Goal: Task Accomplishment & Management: Use online tool/utility

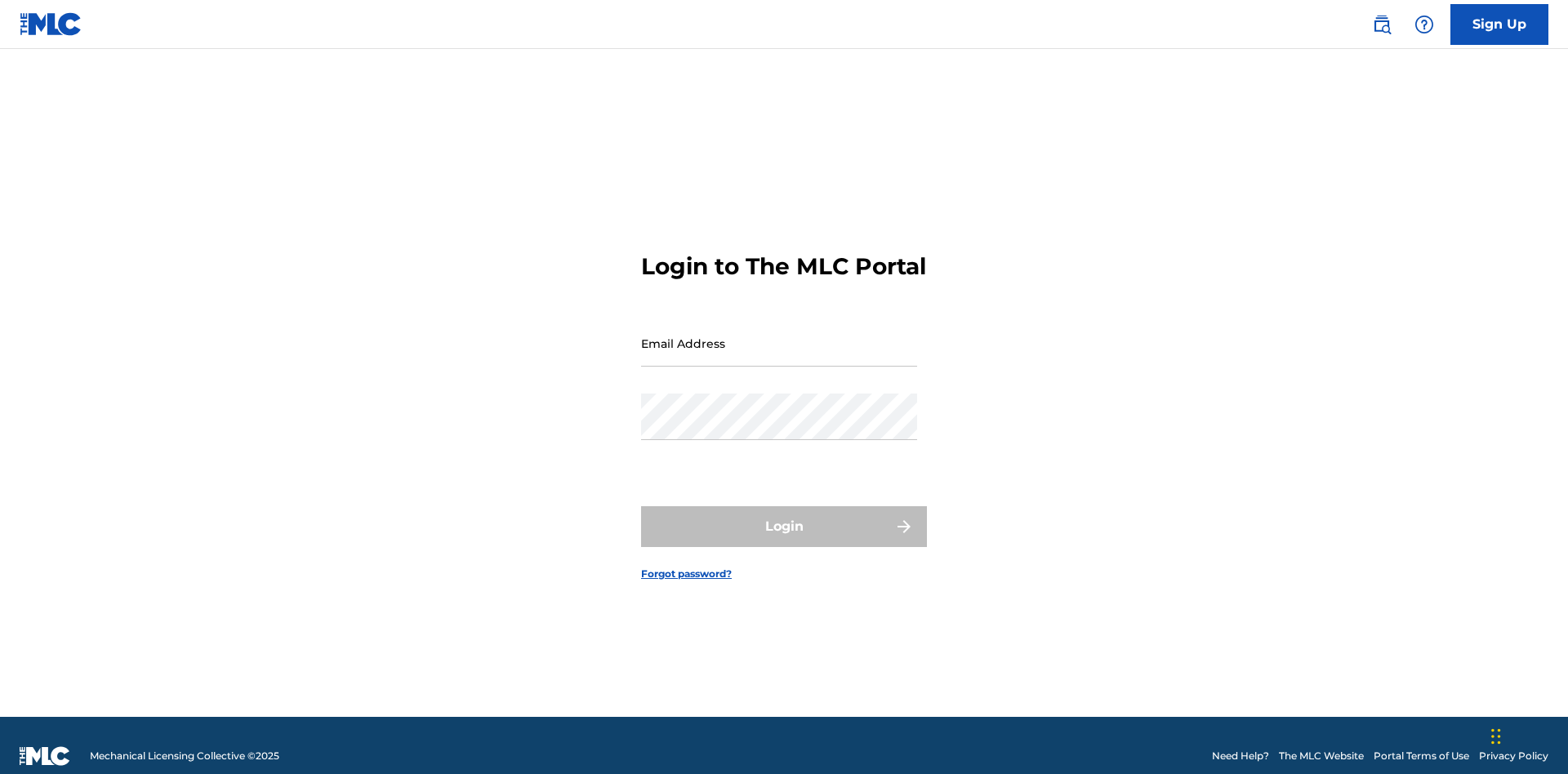
scroll to position [21, 0]
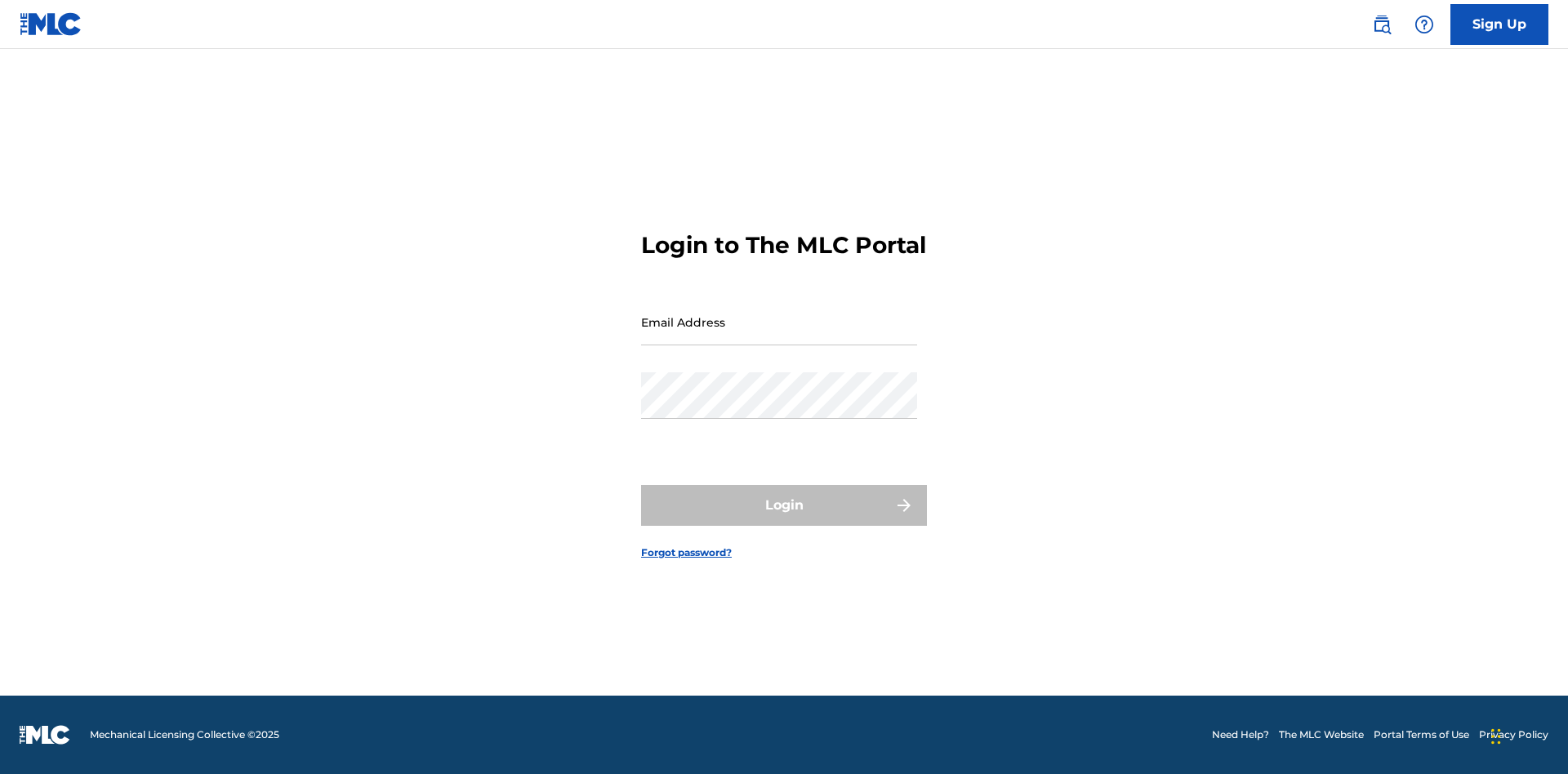
click at [779, 336] on input "Email Address" at bounding box center [779, 322] width 276 height 46
type input "Duke.McTesterson@gmail.com"
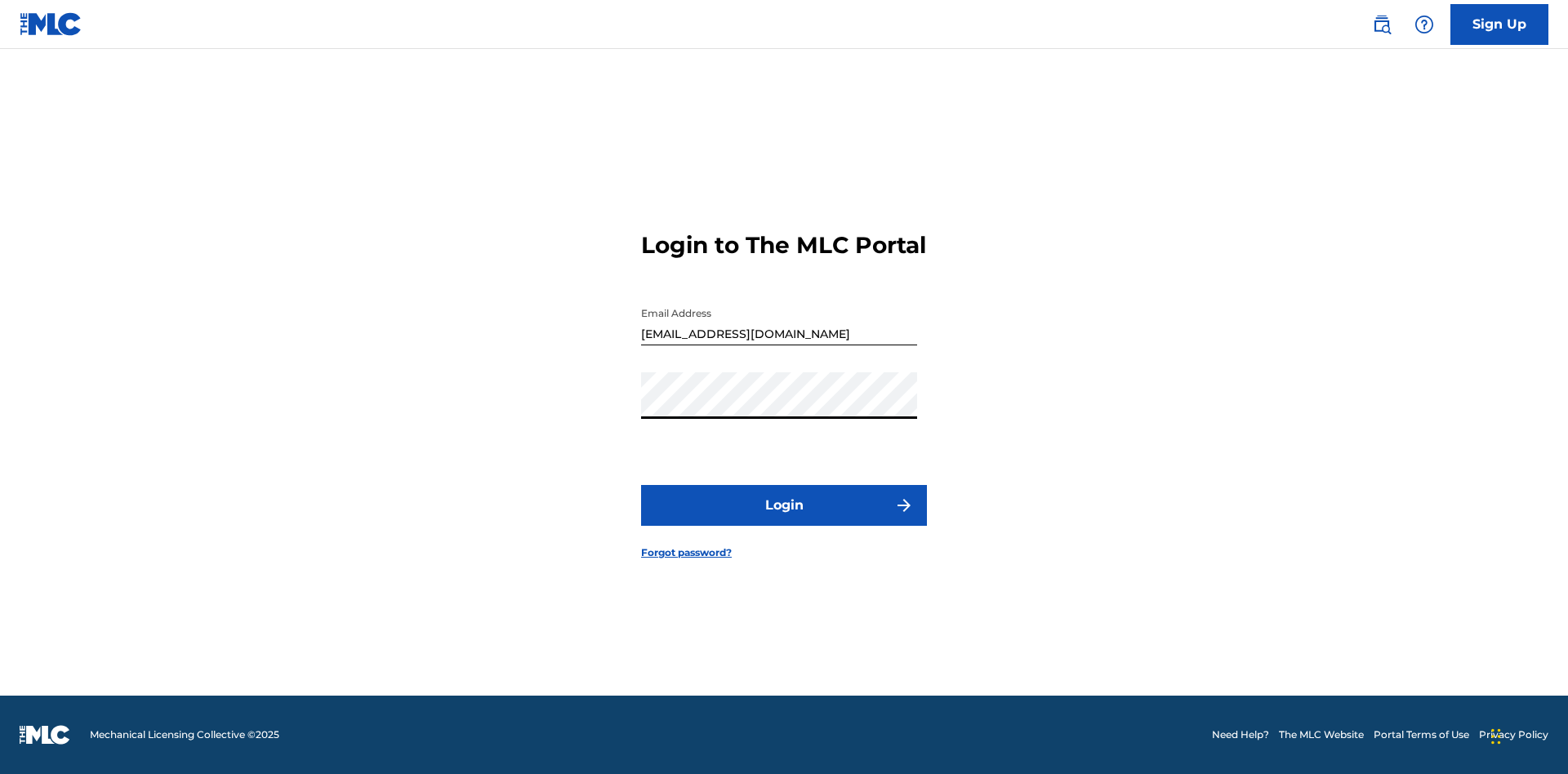
click at [784, 520] on button "Login" at bounding box center [784, 505] width 286 height 41
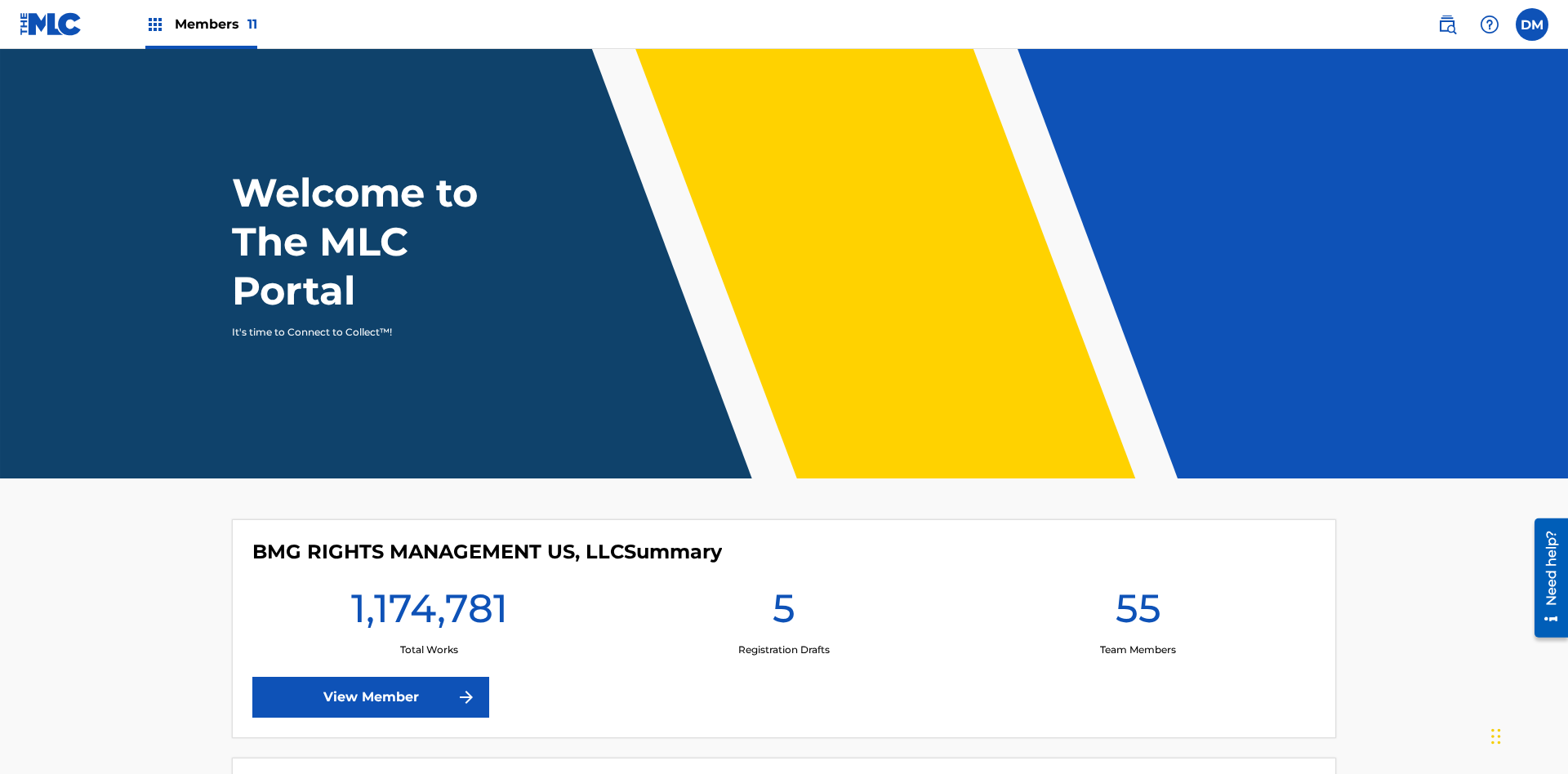
click at [201, 24] on span "Members 11" at bounding box center [215, 24] width 83 height 19
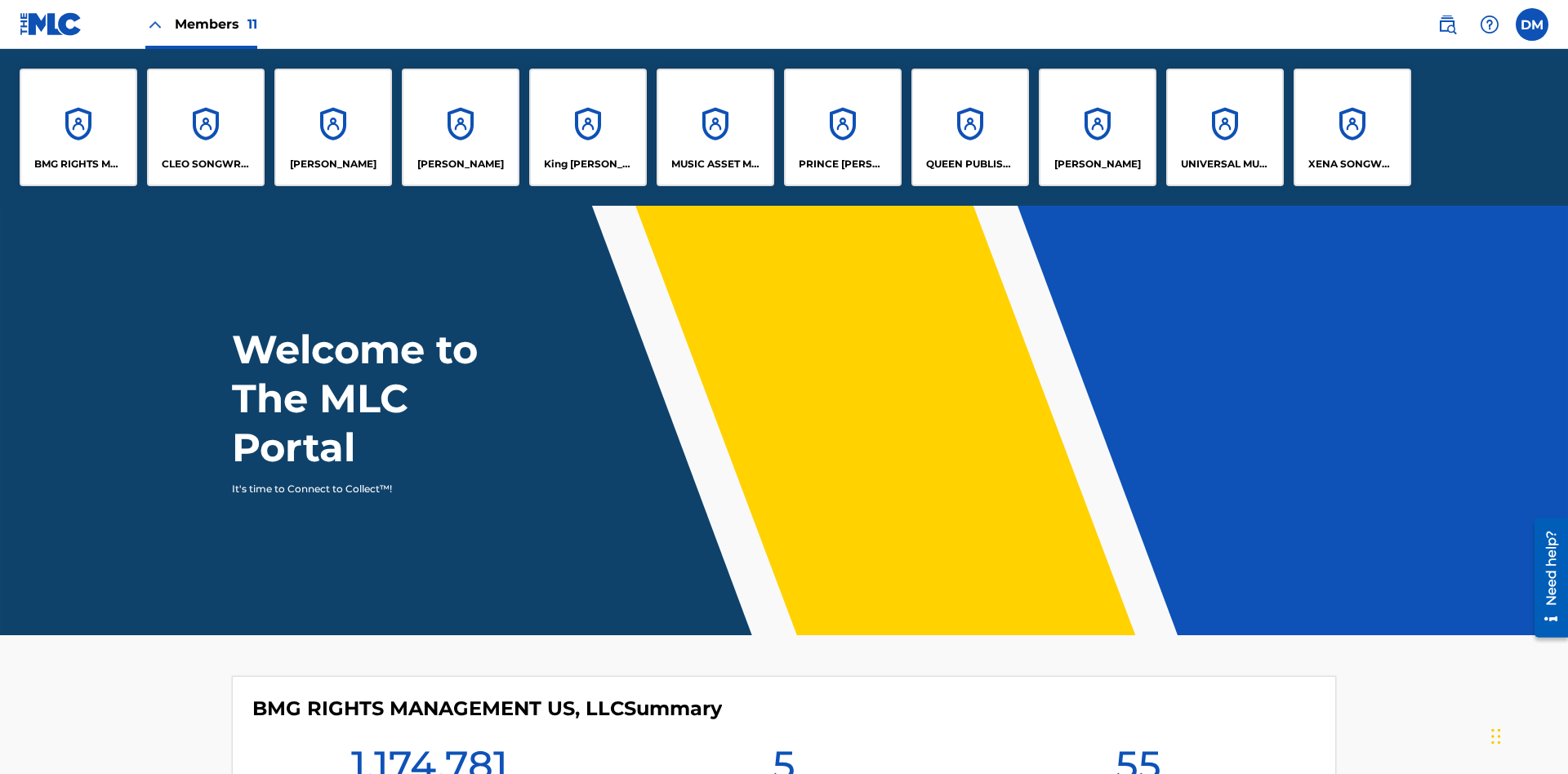
scroll to position [59, 0]
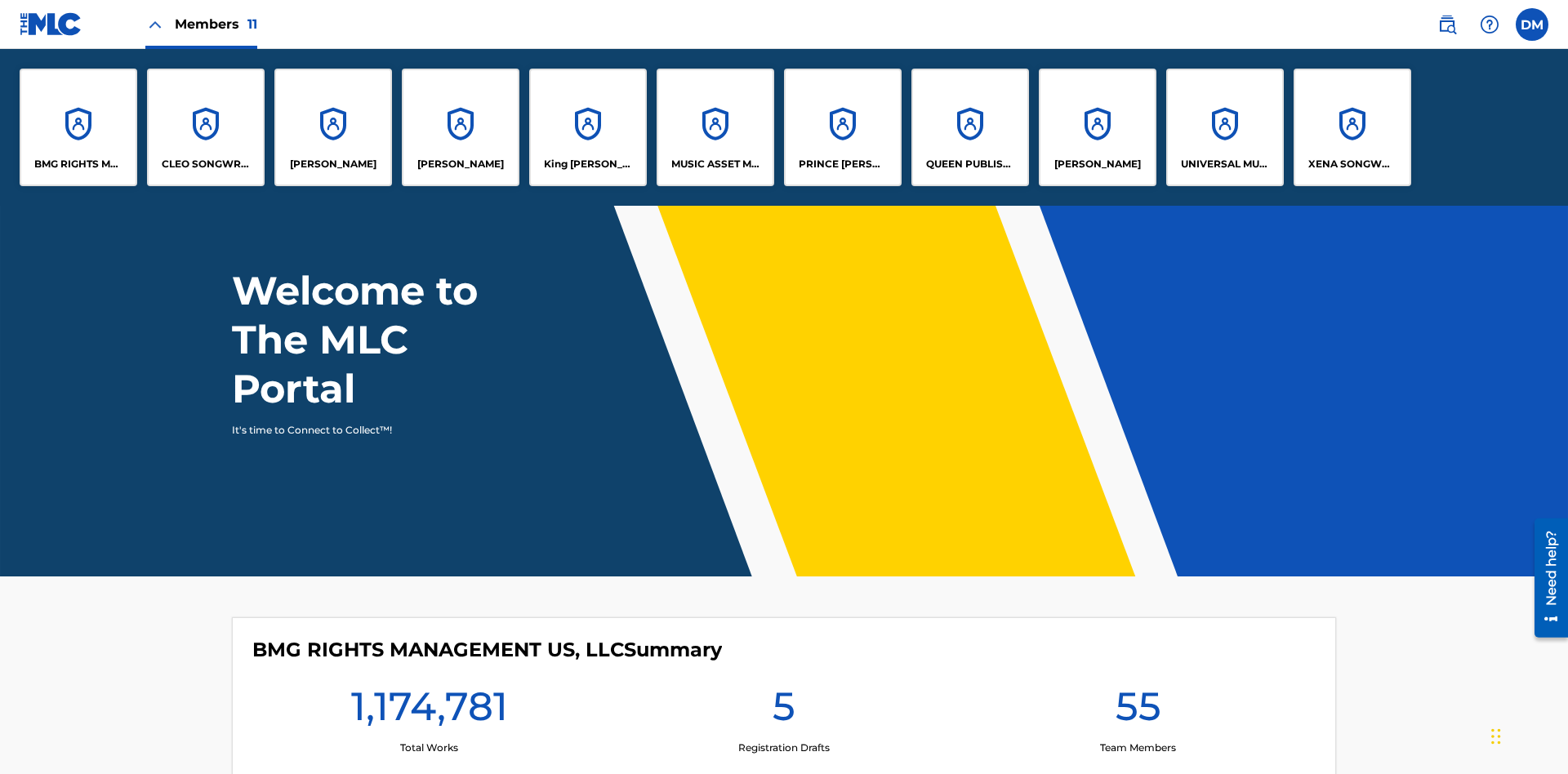
click at [1225, 164] on p "UNIVERSAL MUSIC PUB GROUP" at bounding box center [1226, 164] width 89 height 15
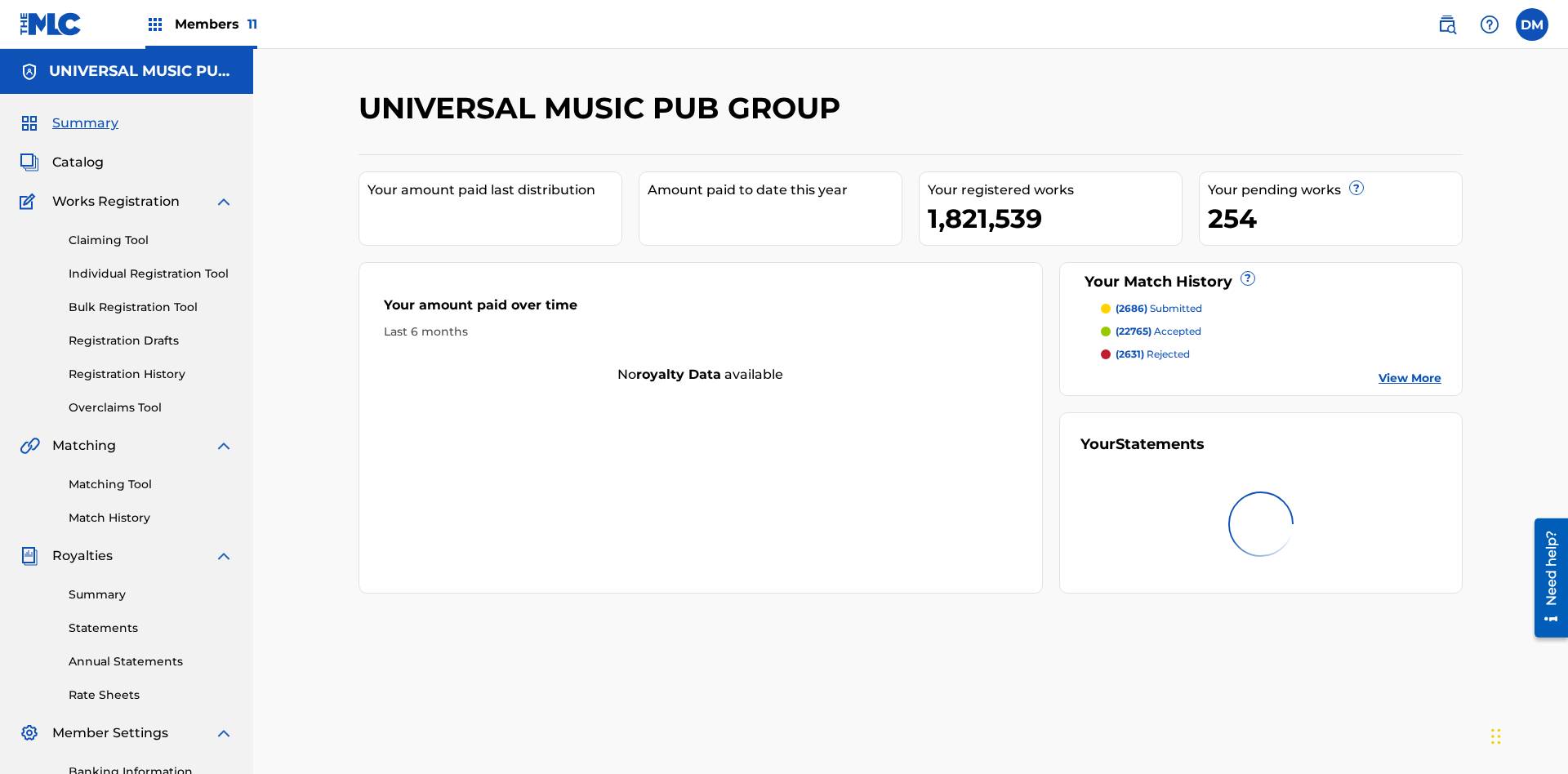
click at [151, 265] on link "Individual Registration Tool" at bounding box center [152, 273] width 165 height 17
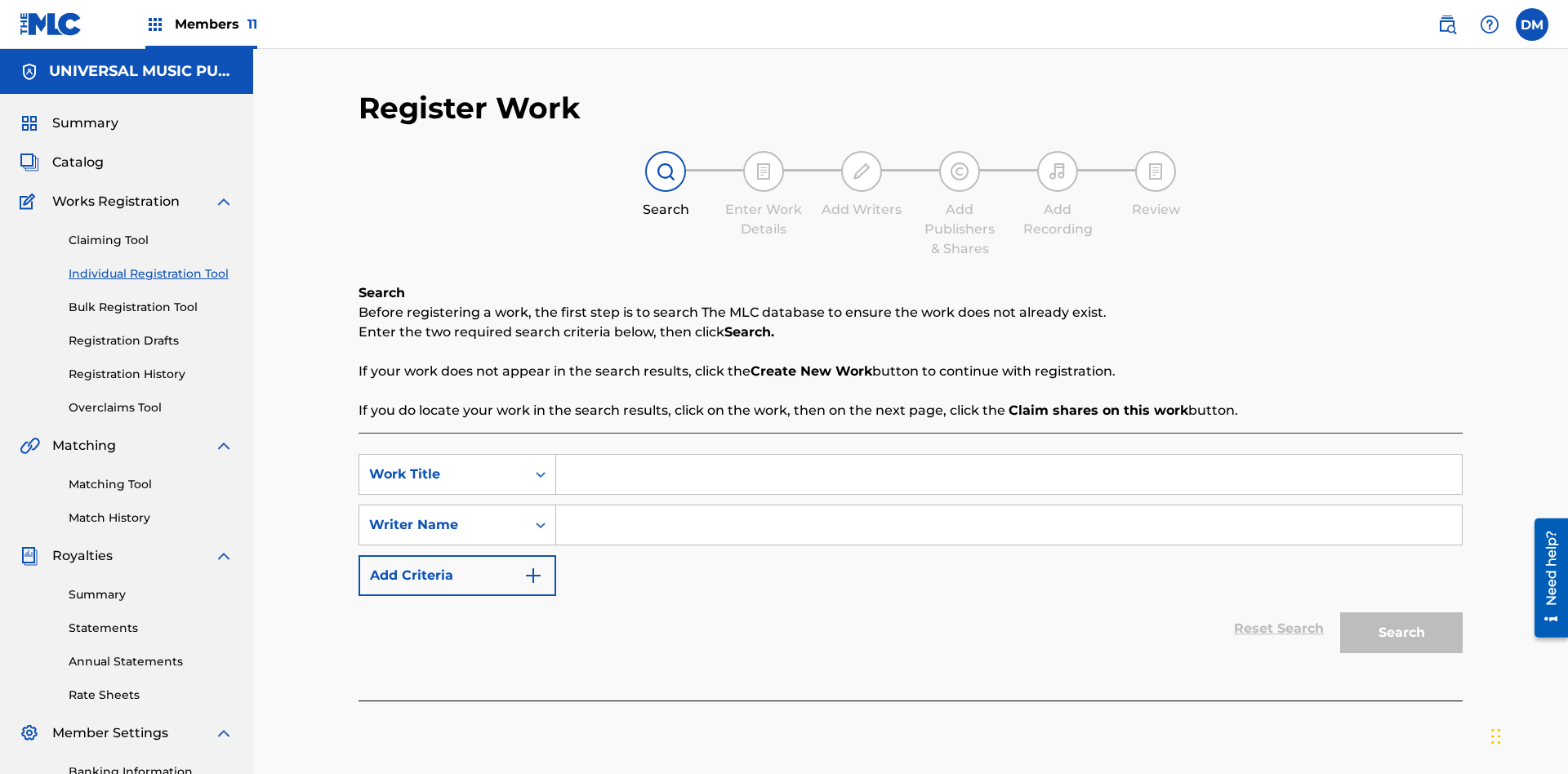
click at [1008, 455] on input "Search Form" at bounding box center [1008, 474] width 906 height 39
type input "Internal User Delete All Drafts"
click at [1008, 506] on input "Search Form" at bounding box center [1008, 525] width 906 height 39
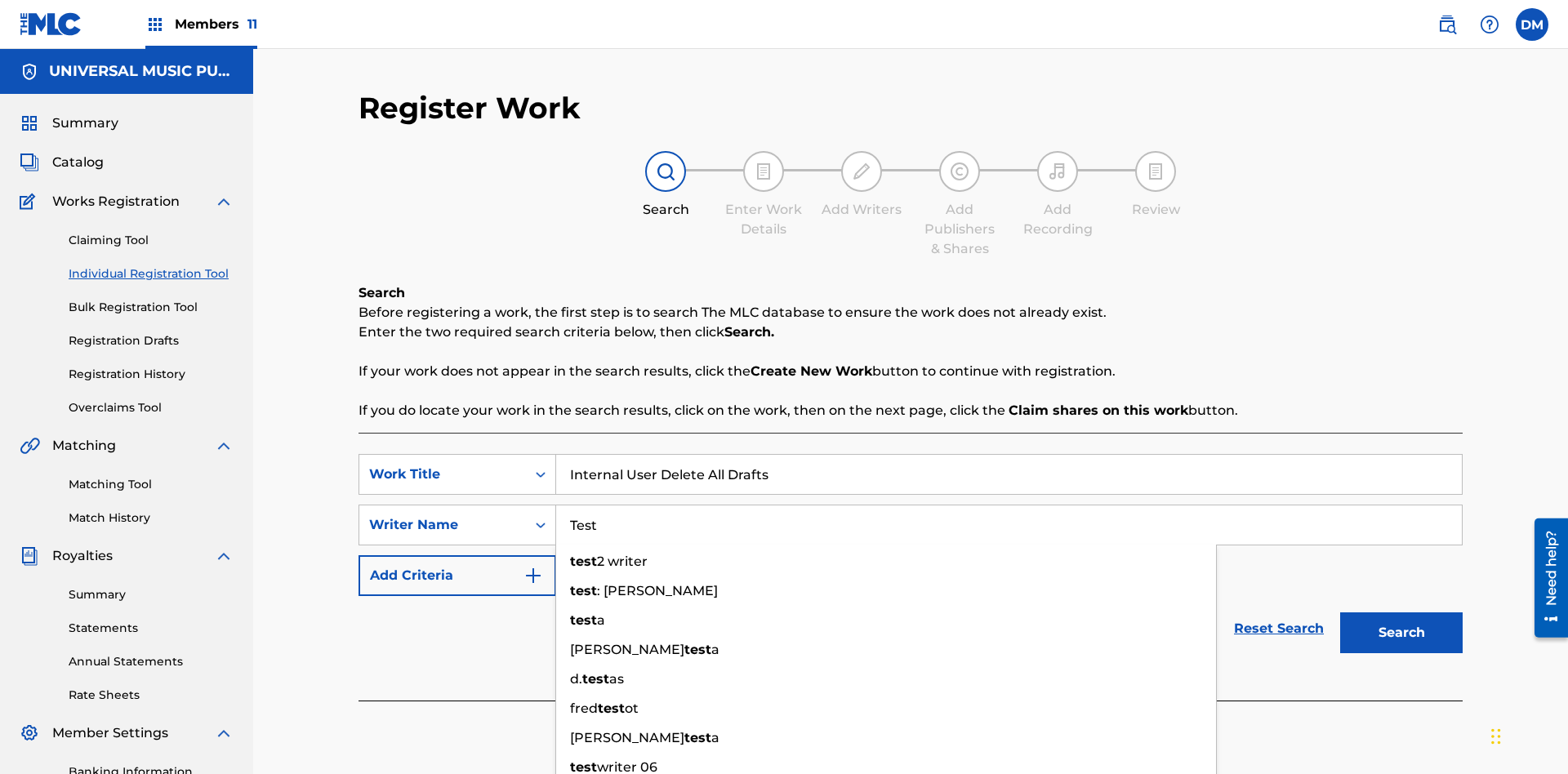
click at [1402, 612] on button "Search" at bounding box center [1401, 632] width 123 height 41
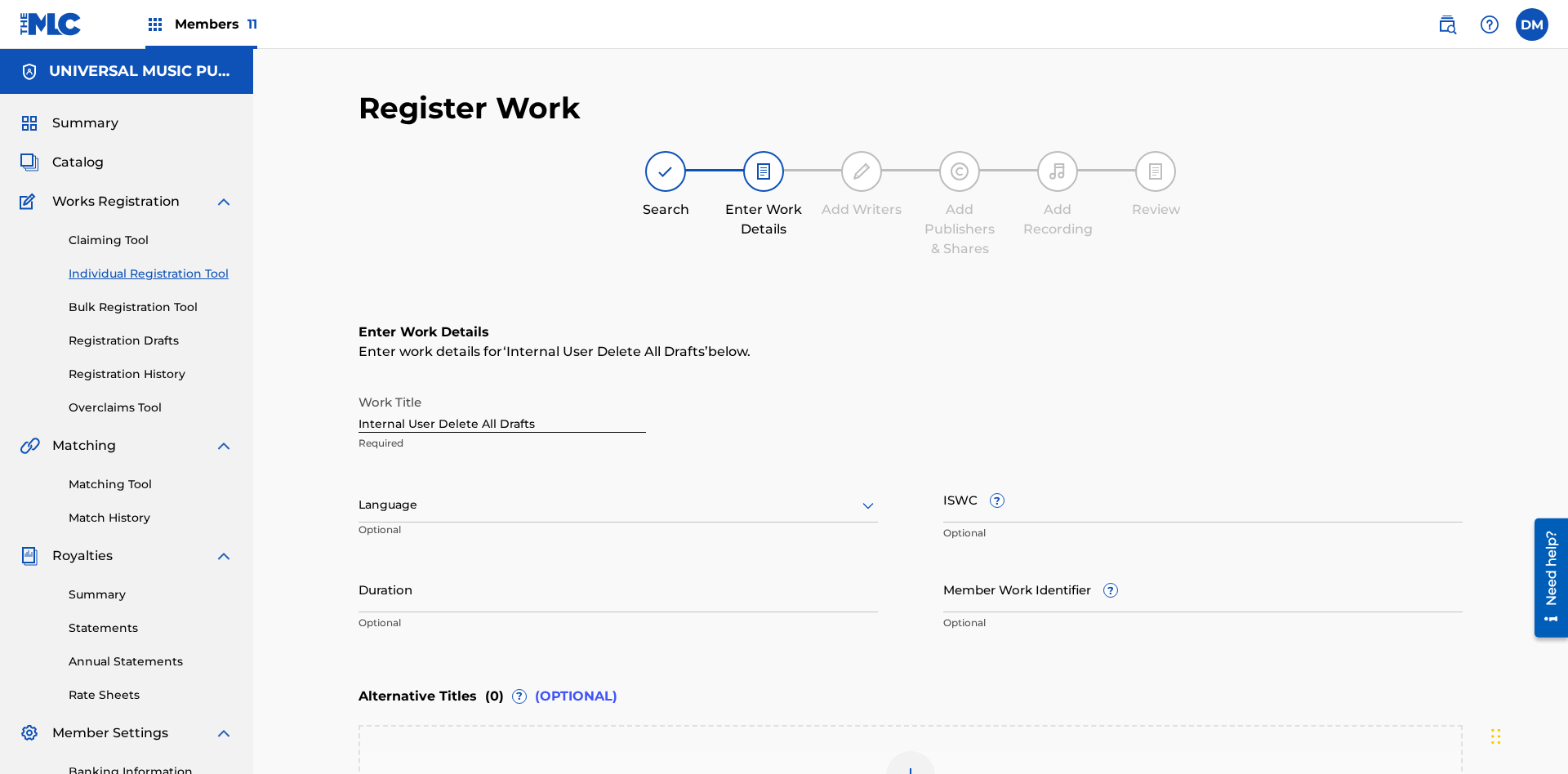
click at [502, 386] on input "Internal User Delete All Drafts" at bounding box center [502, 409] width 287 height 46
click at [1533, 24] on label at bounding box center [1533, 25] width 33 height 33
click at [1533, 25] on input "DM Duke McTesterson duke.mctesterson@gmail.com Notification Preferences Profile…" at bounding box center [1533, 25] width 0 height 0
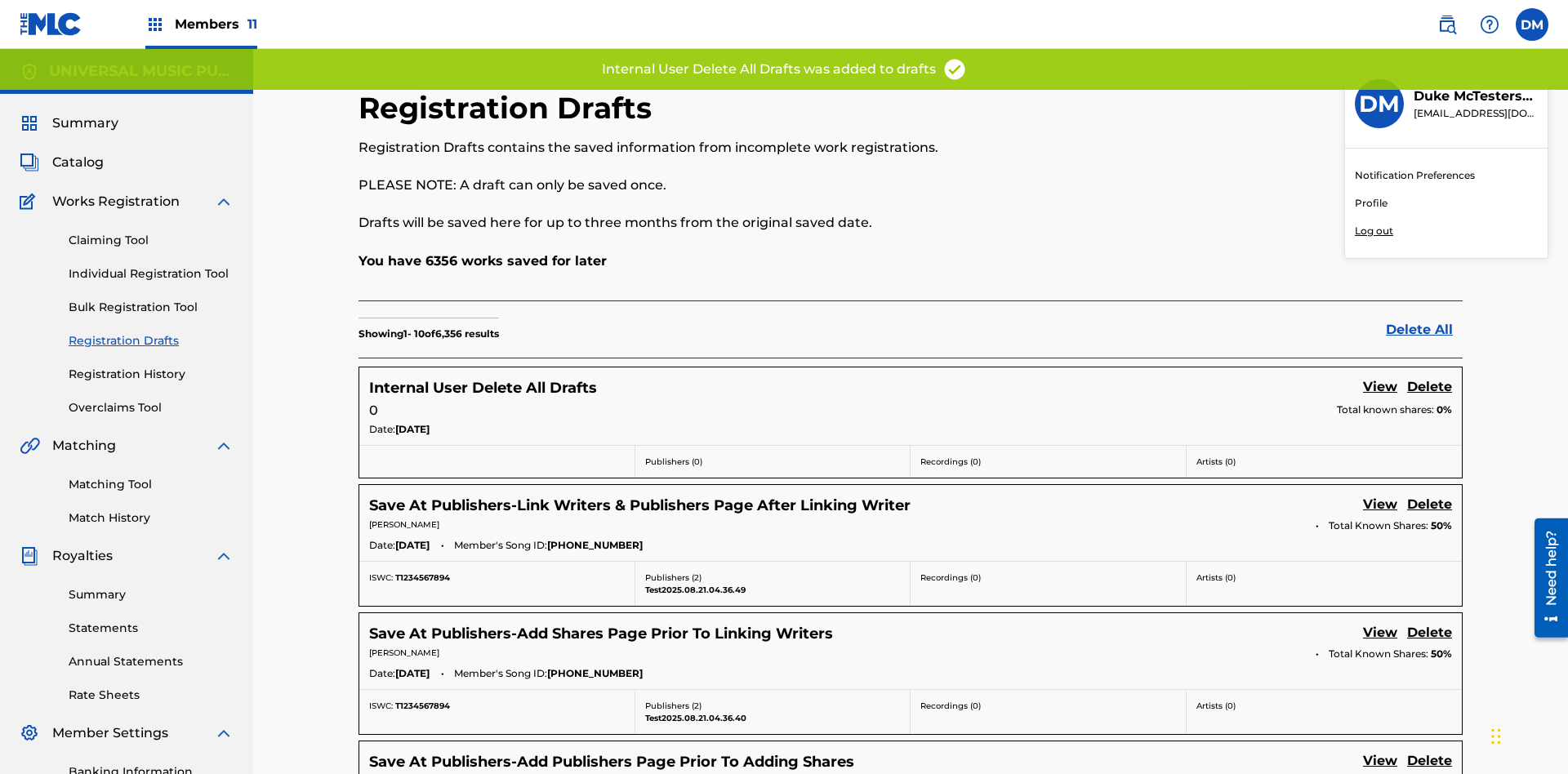
click at [1374, 231] on p "Log out" at bounding box center [1374, 231] width 38 height 15
click at [1533, 25] on input "DM Duke McTesterson duke.mctesterson@gmail.com Notification Preferences Profile…" at bounding box center [1533, 25] width 0 height 0
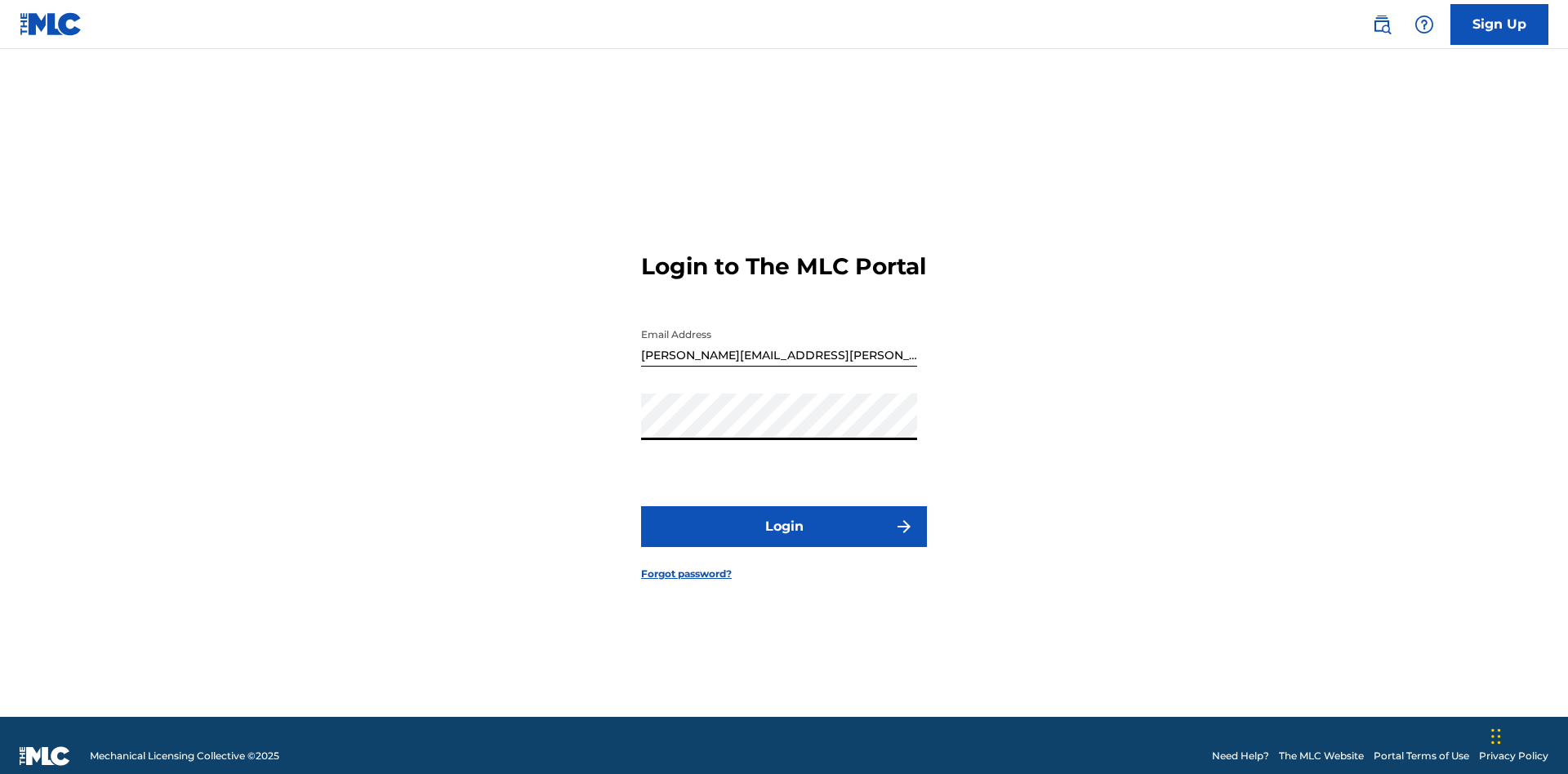
click at [784, 520] on button "Login" at bounding box center [784, 526] width 286 height 41
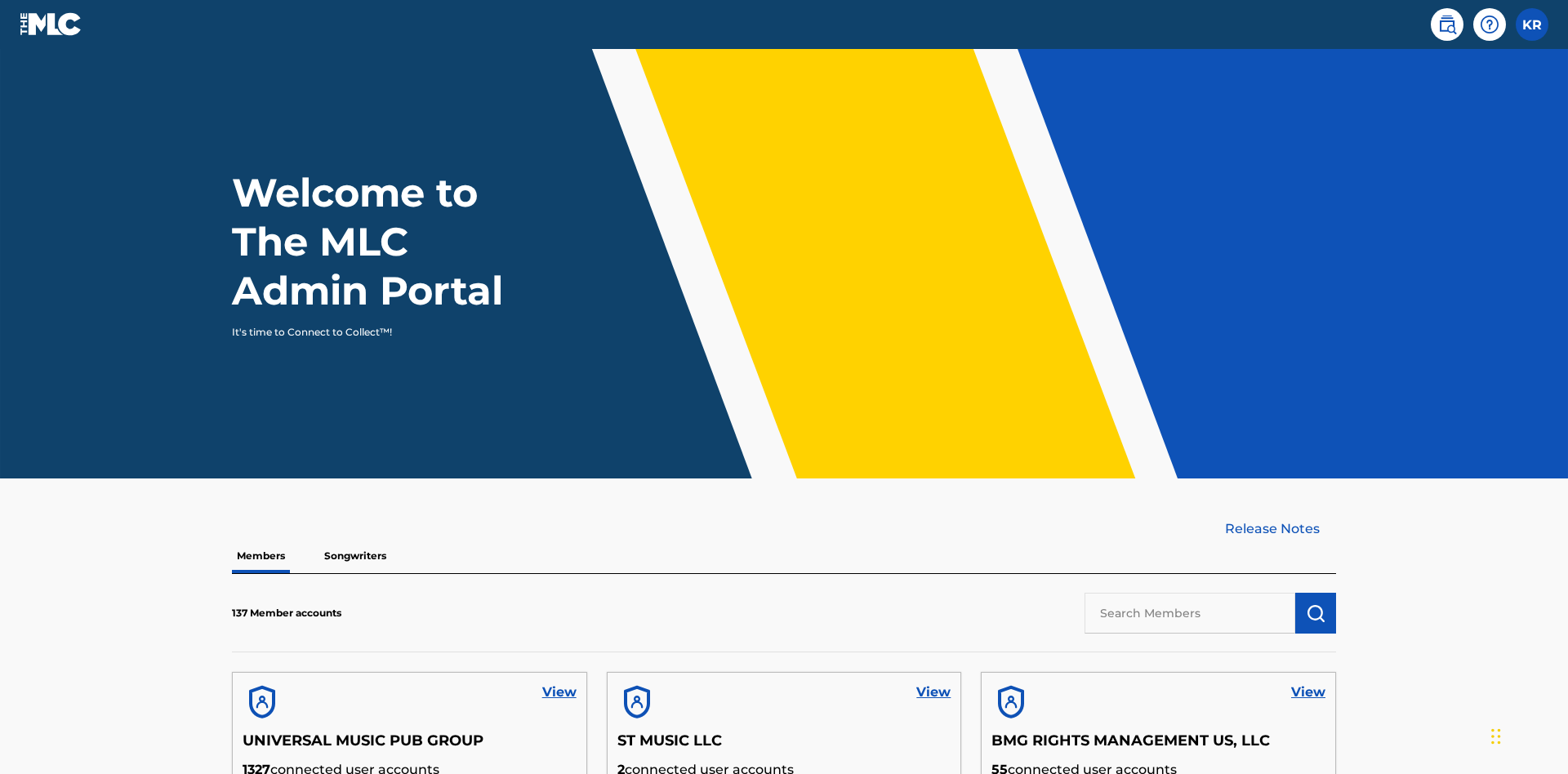
click at [1190, 593] on input "text" at bounding box center [1190, 613] width 211 height 41
click at [1316, 603] on img "submit" at bounding box center [1316, 613] width 20 height 20
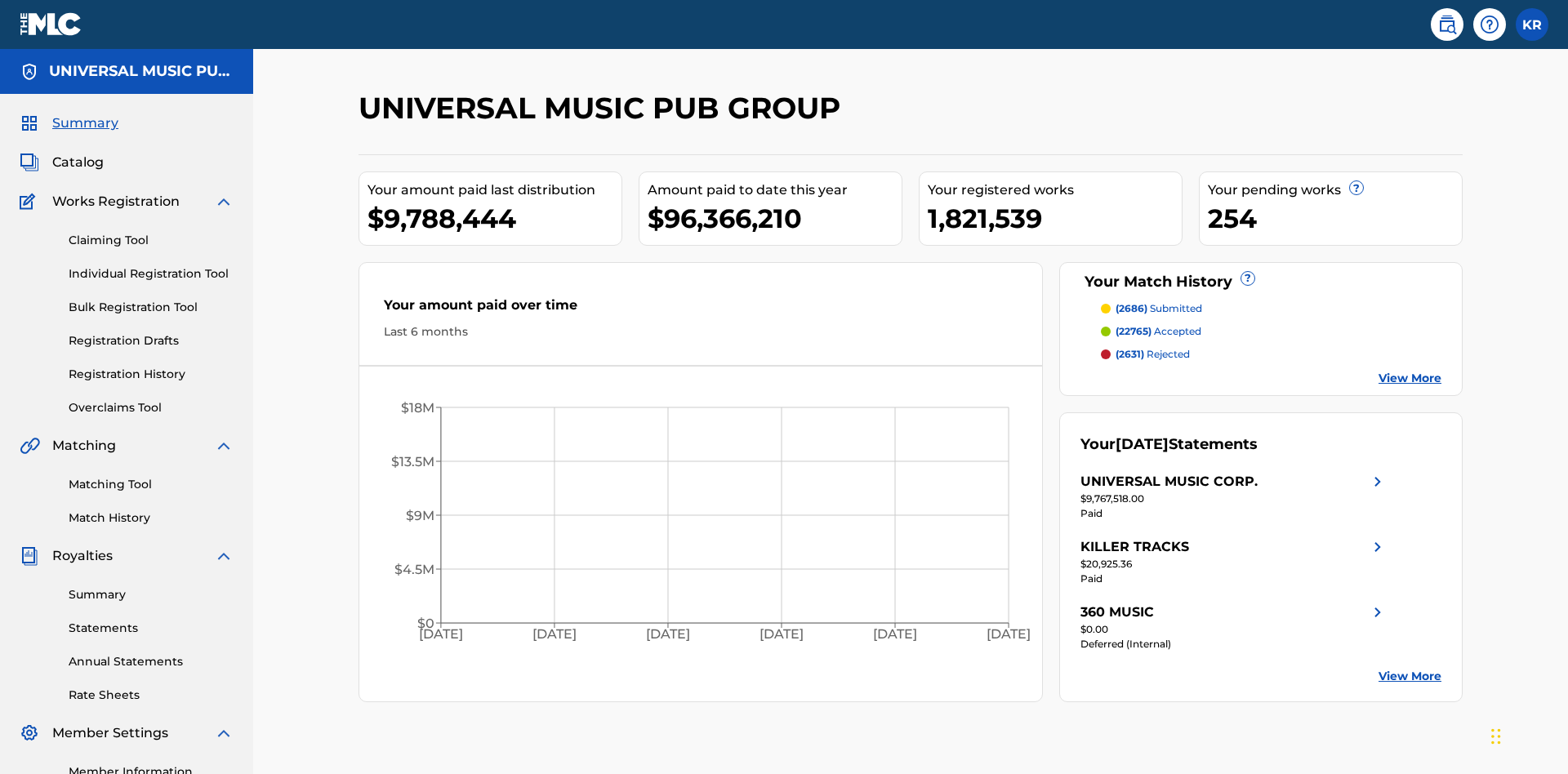
click at [151, 332] on link "Registration Drafts" at bounding box center [152, 341] width 165 height 17
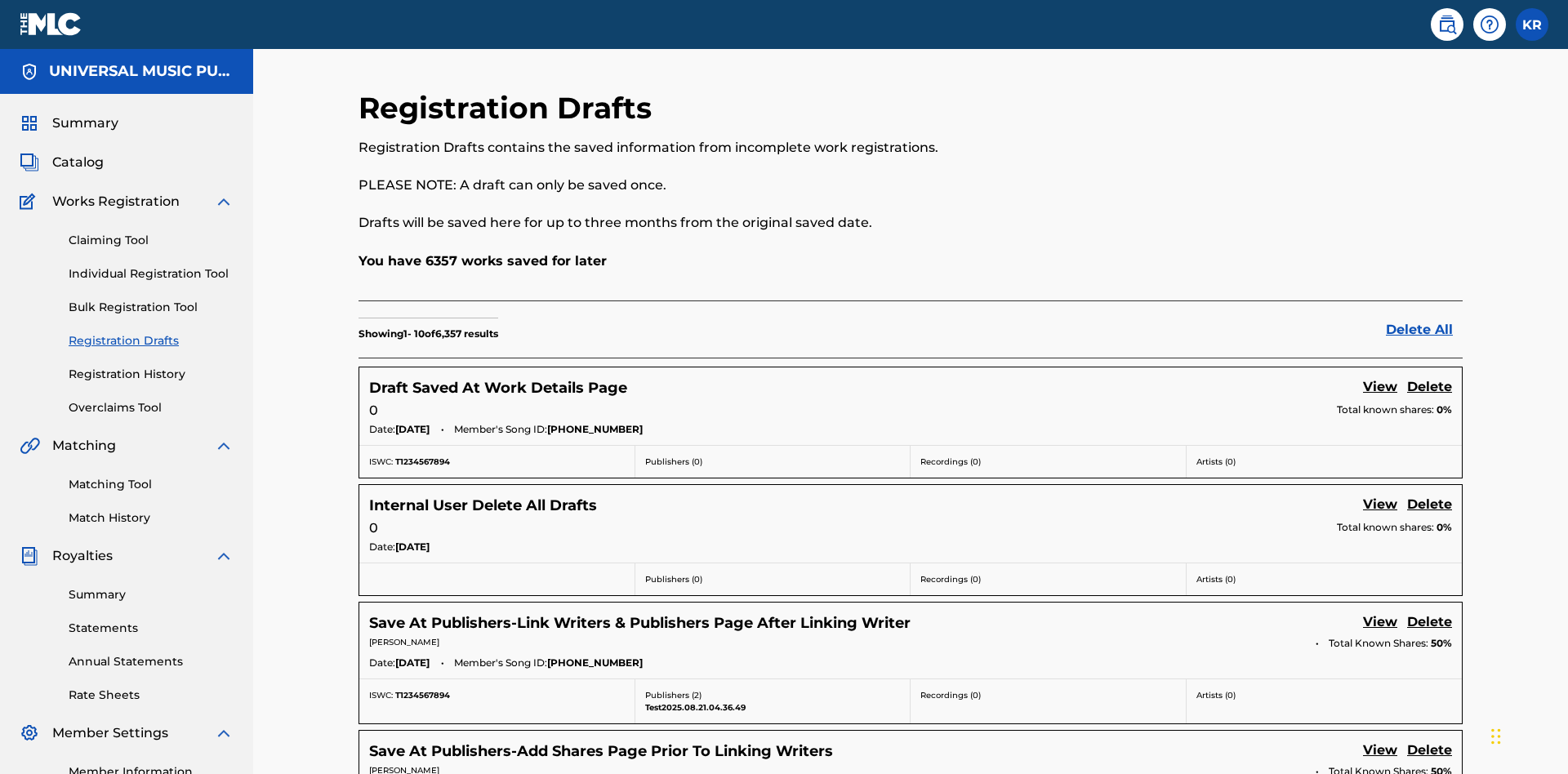
click at [1424, 320] on link "Delete All" at bounding box center [1424, 330] width 77 height 20
